Goal: Task Accomplishment & Management: Manage account settings

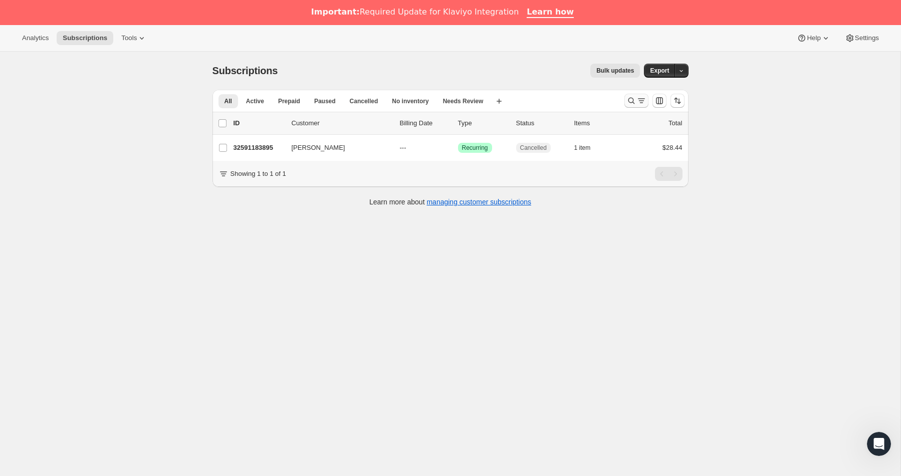
click at [631, 98] on icon "Search and filter results" at bounding box center [631, 101] width 10 height 10
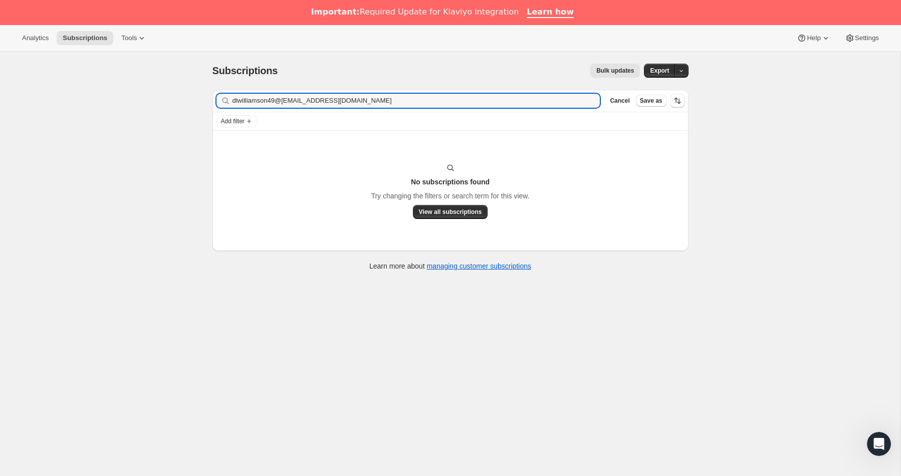
drag, startPoint x: 406, startPoint y: 99, endPoint x: 129, endPoint y: 66, distance: 279.0
click at [130, 66] on div "Subscriptions. This page is ready Subscriptions Bulk updates More actions Bulk …" at bounding box center [450, 290] width 900 height 476
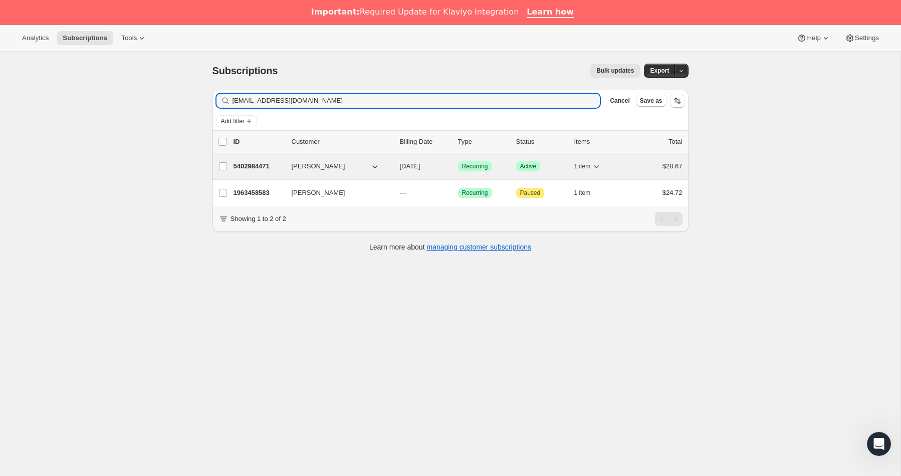
type input "[EMAIL_ADDRESS][DOMAIN_NAME]"
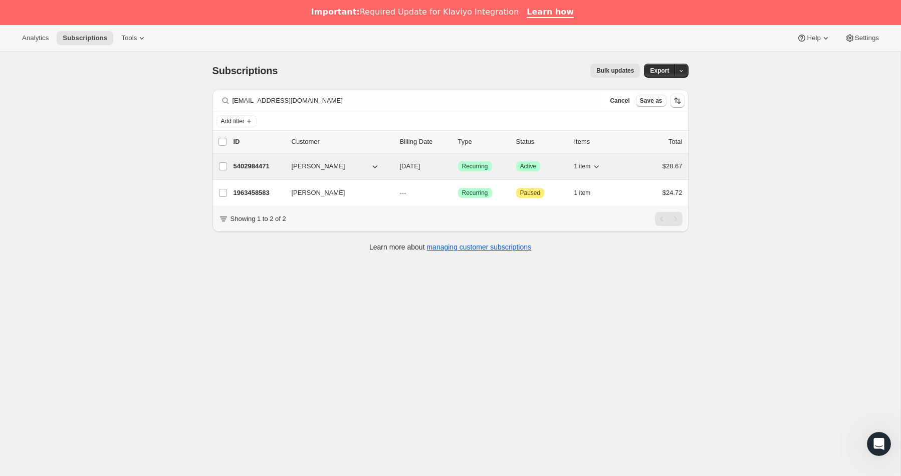
click at [259, 164] on p "5402984471" at bounding box center [258, 166] width 50 height 10
